Goal: Task Accomplishment & Management: Complete application form

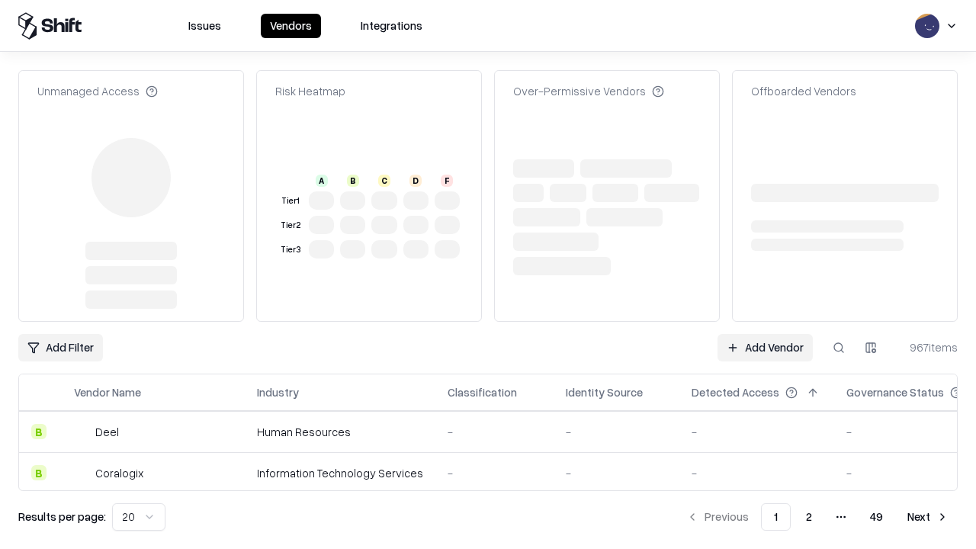
click at [765, 334] on link "Add Vendor" at bounding box center [764, 347] width 95 height 27
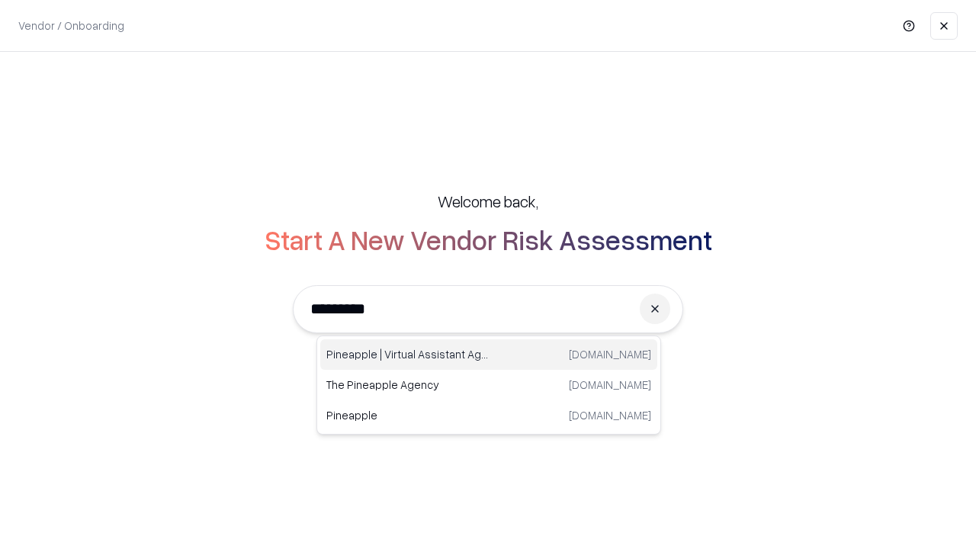
click at [489, 354] on div "Pineapple | Virtual Assistant Agency [DOMAIN_NAME]" at bounding box center [488, 354] width 337 height 30
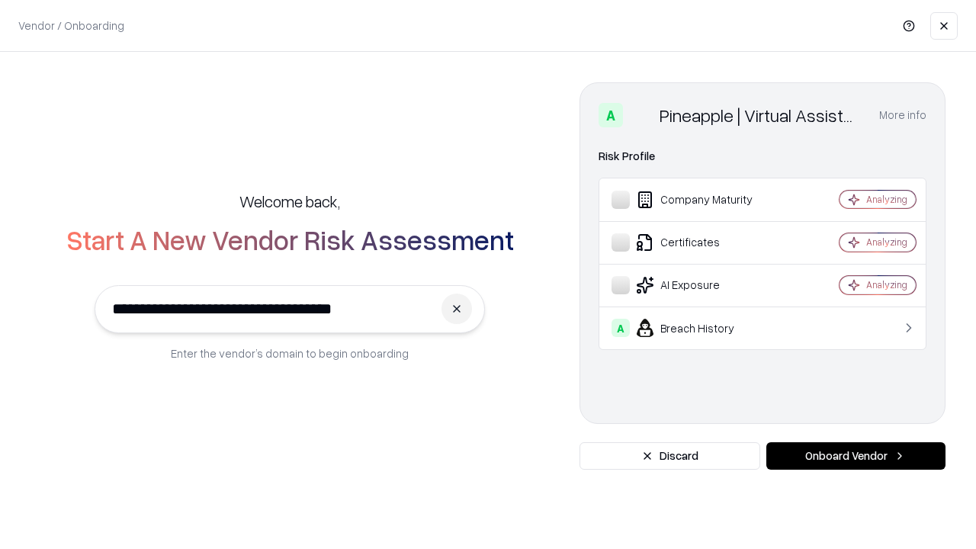
type input "**********"
click at [855, 456] on button "Onboard Vendor" at bounding box center [855, 455] width 179 height 27
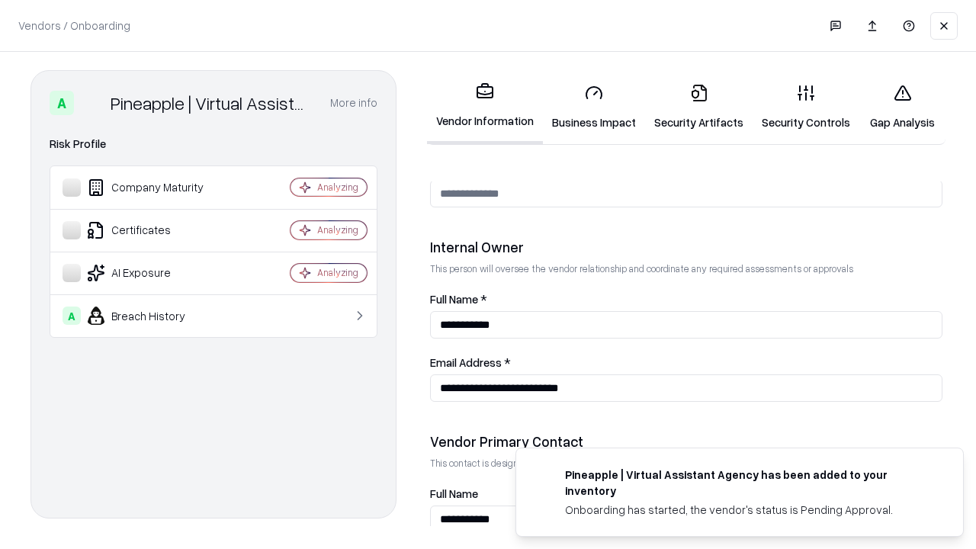
scroll to position [790, 0]
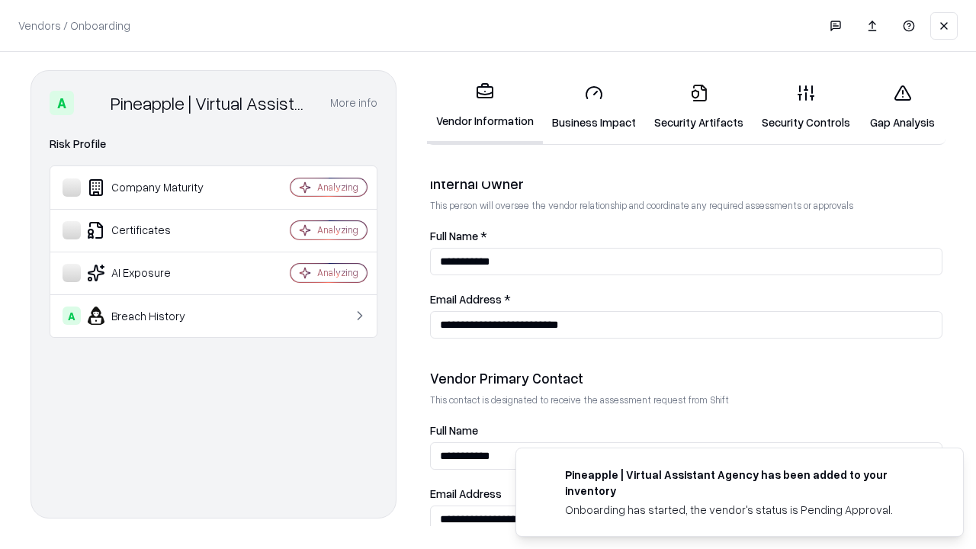
click at [698, 107] on link "Security Artifacts" at bounding box center [698, 107] width 107 height 71
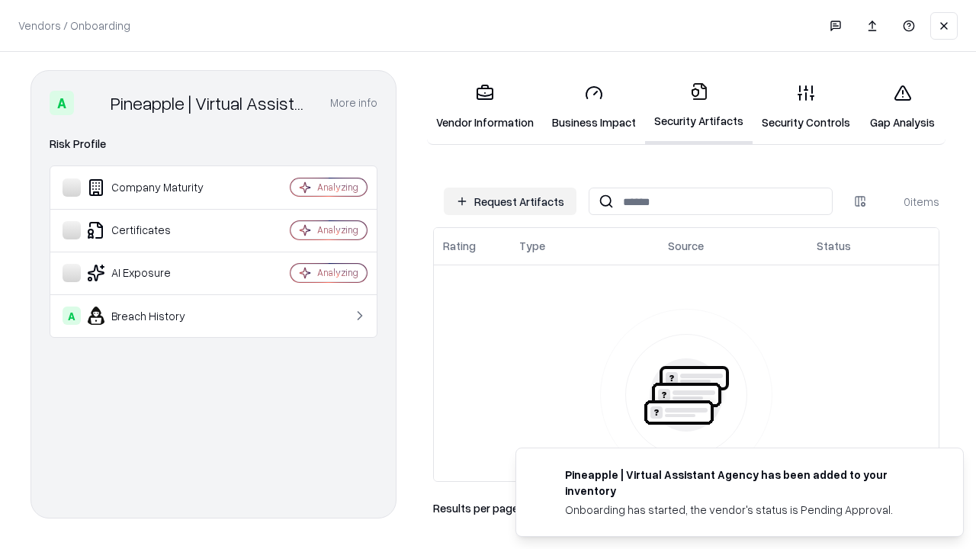
click at [510, 201] on button "Request Artifacts" at bounding box center [510, 201] width 133 height 27
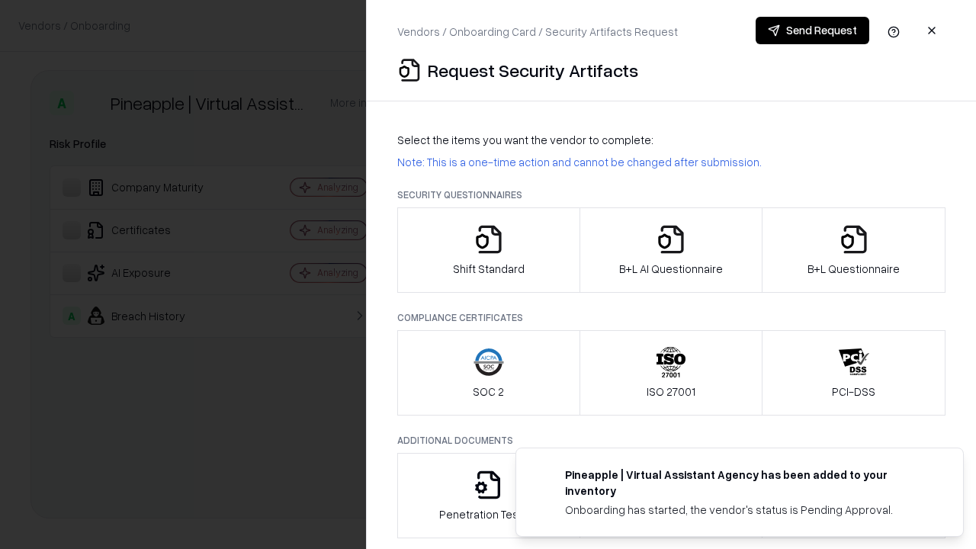
click at [853, 250] on icon "button" at bounding box center [853, 239] width 30 height 30
click at [670, 250] on icon "button" at bounding box center [671, 239] width 30 height 30
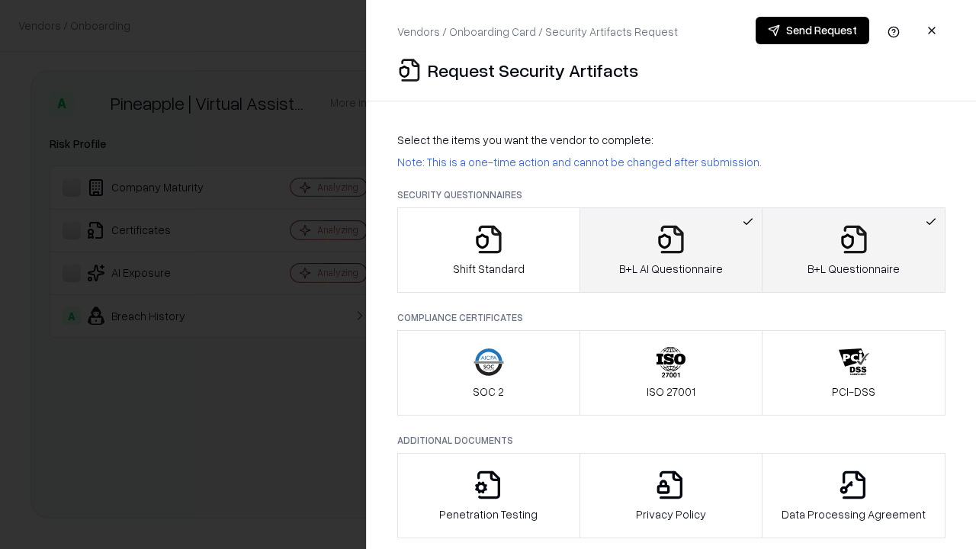
click at [812, 30] on button "Send Request" at bounding box center [812, 30] width 114 height 27
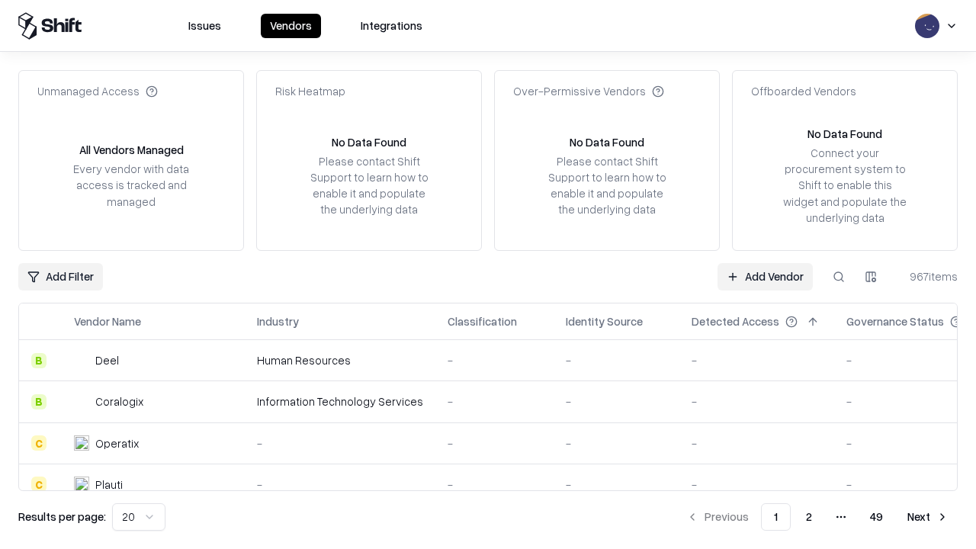
click at [838, 276] on button at bounding box center [838, 276] width 27 height 27
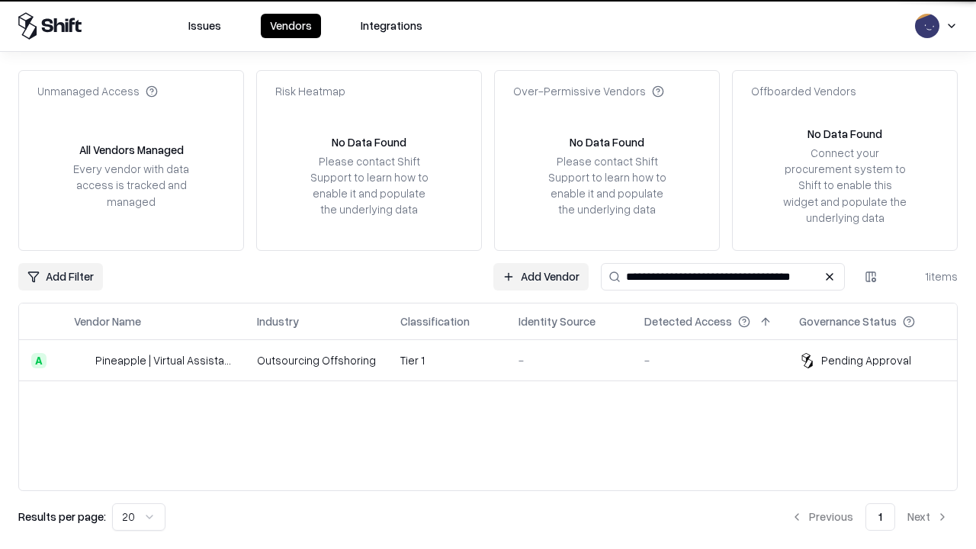
type input "**********"
click at [497, 360] on td "Tier 1" at bounding box center [447, 360] width 118 height 41
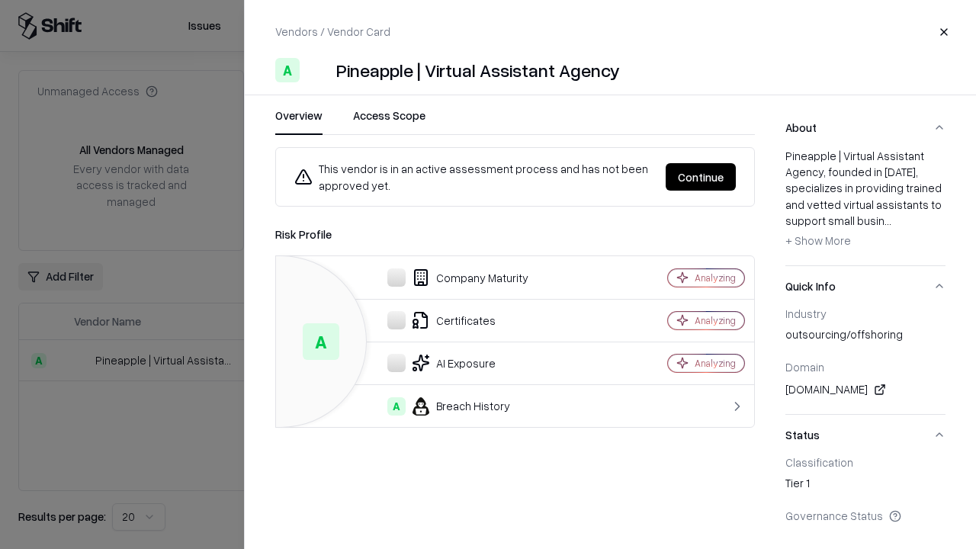
click at [701, 177] on button "Continue" at bounding box center [700, 176] width 70 height 27
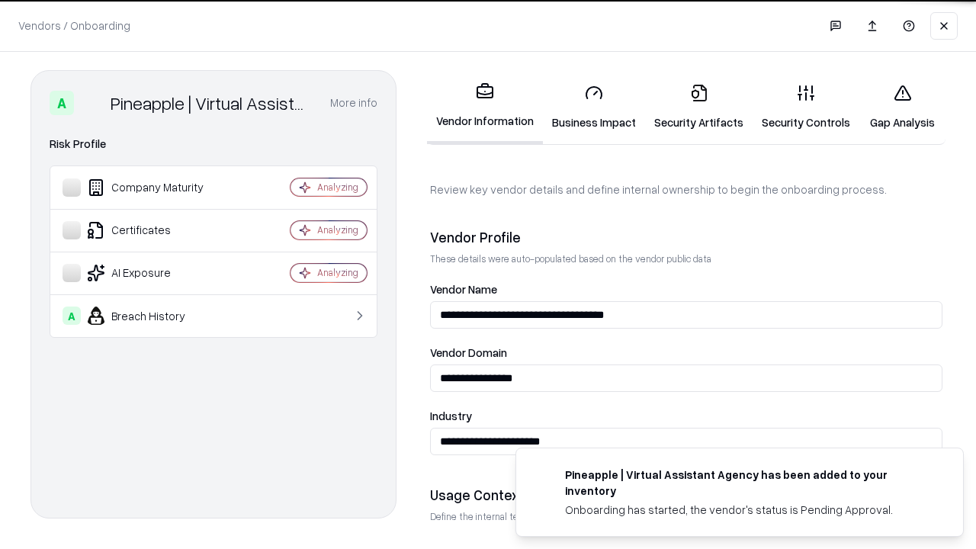
click at [698, 107] on link "Security Artifacts" at bounding box center [698, 107] width 107 height 71
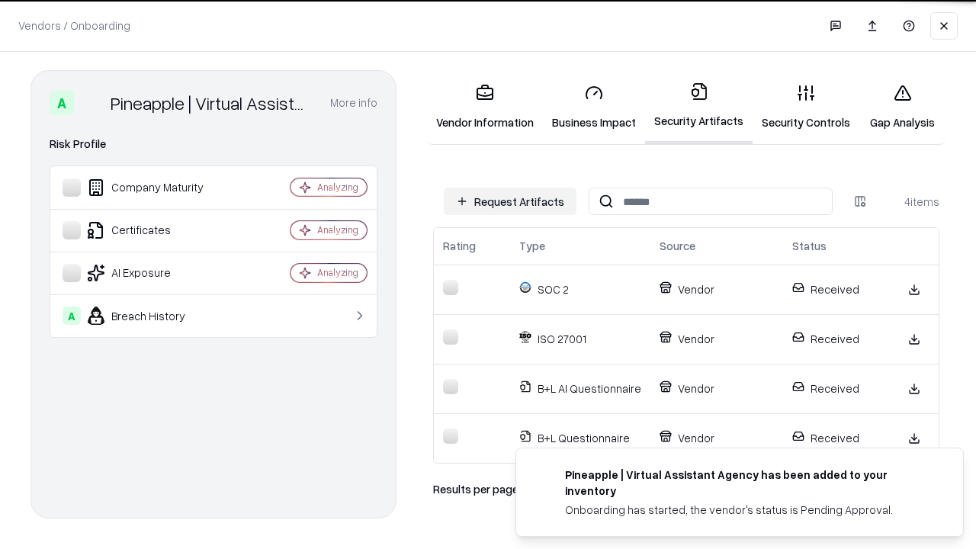
click at [902, 107] on link "Gap Analysis" at bounding box center [902, 107] width 86 height 71
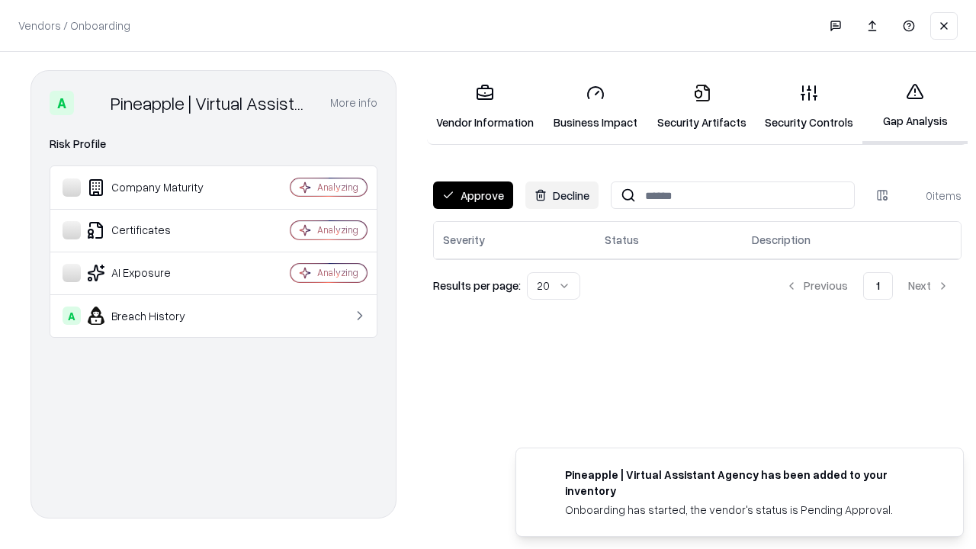
click at [473, 195] on button "Approve" at bounding box center [473, 194] width 80 height 27
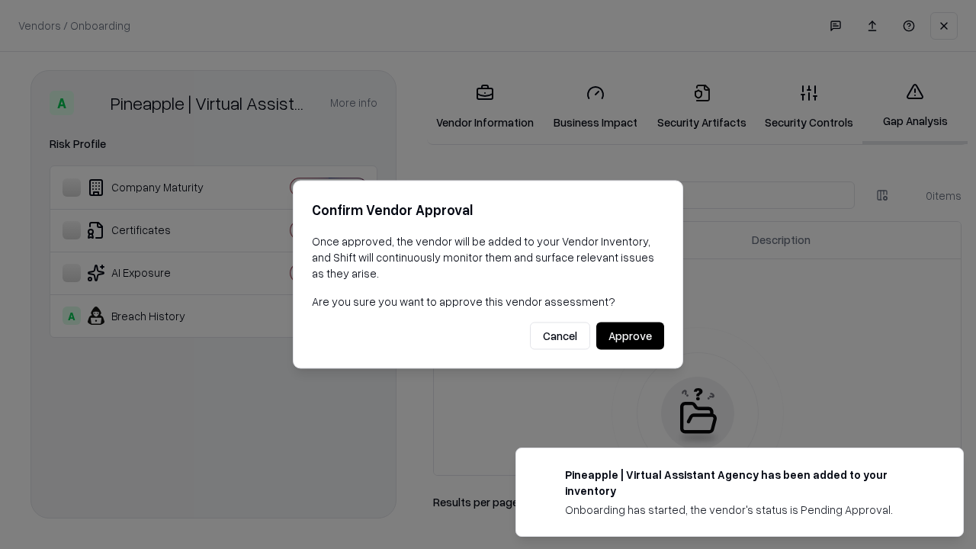
click at [630, 335] on button "Approve" at bounding box center [630, 335] width 68 height 27
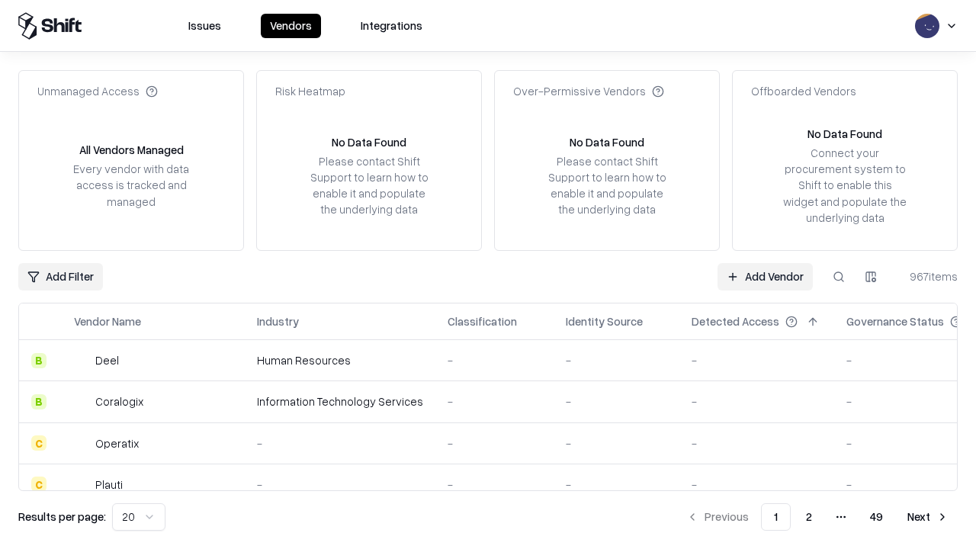
type input "**********"
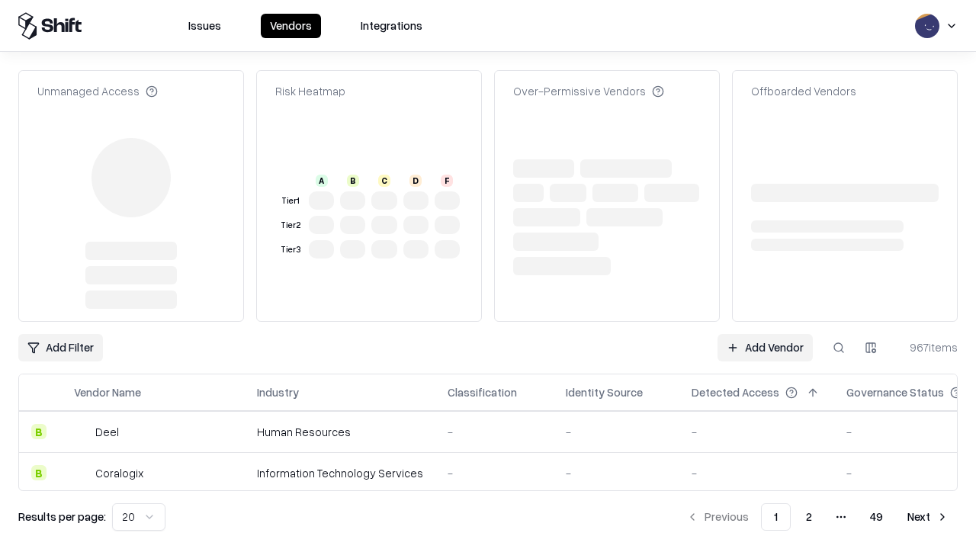
click at [765, 348] on link "Add Vendor" at bounding box center [764, 347] width 95 height 27
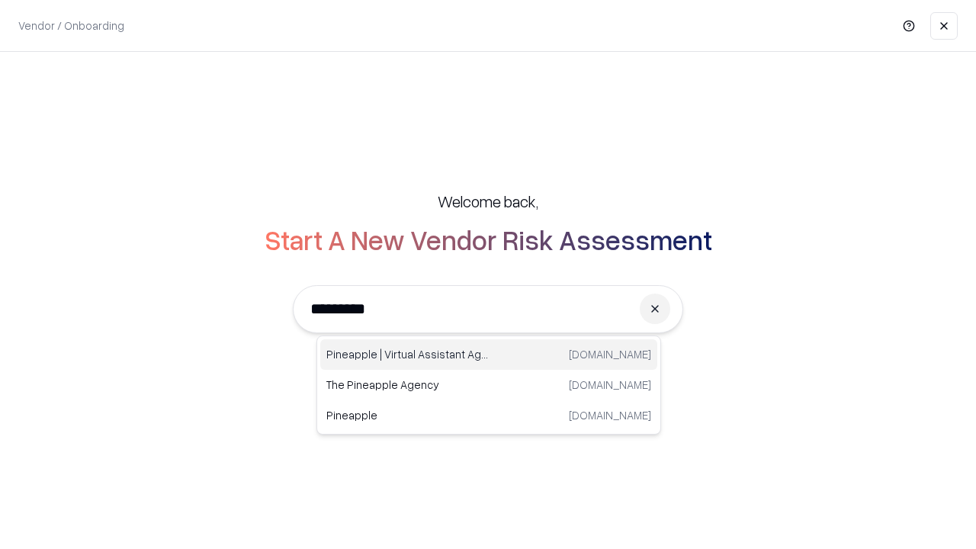
click at [489, 354] on div "Pineapple | Virtual Assistant Agency [DOMAIN_NAME]" at bounding box center [488, 354] width 337 height 30
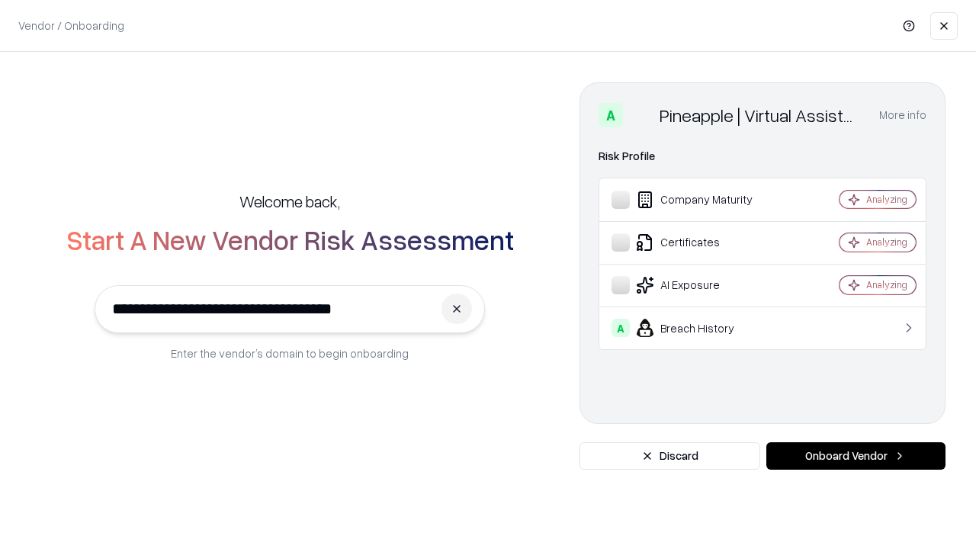
type input "**********"
click at [855, 456] on button "Onboard Vendor" at bounding box center [855, 455] width 179 height 27
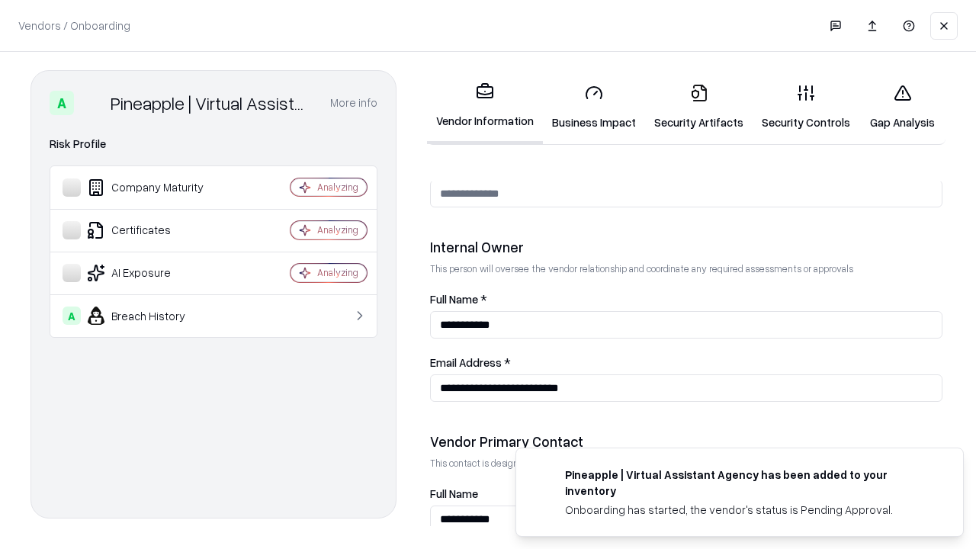
scroll to position [790, 0]
